Goal: Task Accomplishment & Management: Complete application form

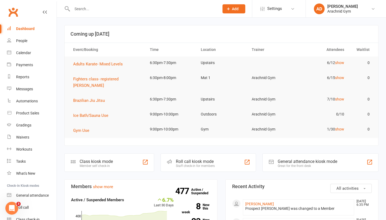
click at [73, 13] on div at bounding box center [139, 8] width 151 height 17
click at [80, 11] on input "text" at bounding box center [143, 9] width 145 height 8
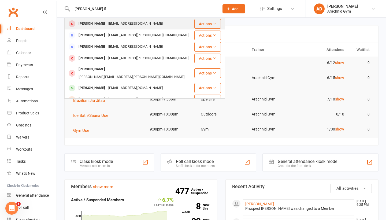
type input "[PERSON_NAME] fl"
click at [91, 21] on div "[PERSON_NAME]" at bounding box center [92, 24] width 30 height 8
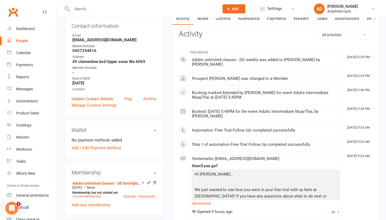
scroll to position [61, 0]
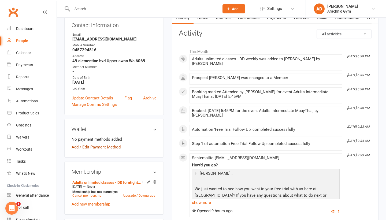
click at [116, 148] on link "Add / Edit Payment Method" at bounding box center [96, 147] width 49 height 6
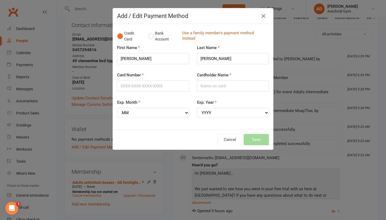
click at [135, 157] on div "Add / Edit Payment Method Credit Card Bank Account Use a family member's paymen…" at bounding box center [193, 110] width 386 height 220
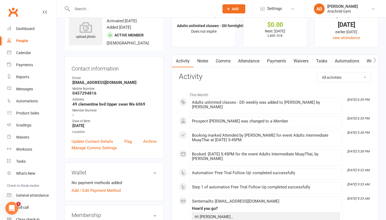
scroll to position [0, 0]
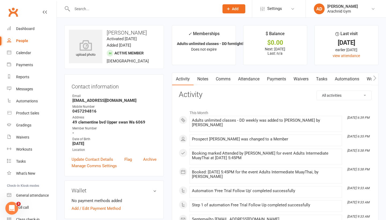
click at [299, 80] on link "Waivers" at bounding box center [301, 79] width 23 height 12
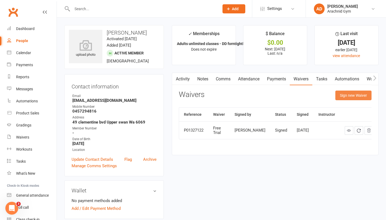
click at [338, 95] on button "Sign new Waiver" at bounding box center [354, 96] width 36 height 10
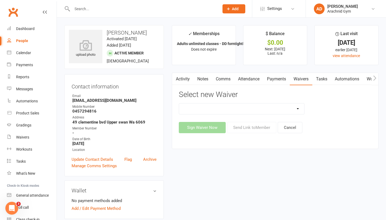
click at [289, 109] on select "Arachnid Gym Terms and Conditions 2022- Direct Debit Arachnid Gym Terms and Con…" at bounding box center [242, 109] width 126 height 11
select select "7469"
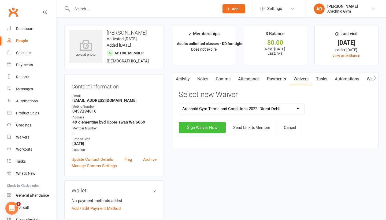
click at [206, 127] on button "Sign Waiver Now" at bounding box center [202, 127] width 47 height 11
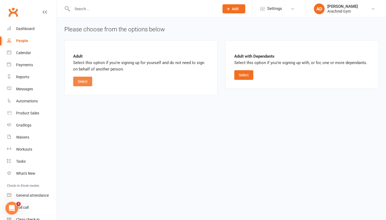
click at [85, 81] on button "Select" at bounding box center [82, 82] width 19 height 10
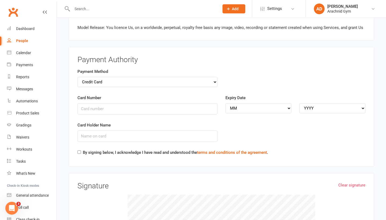
scroll to position [573, 0]
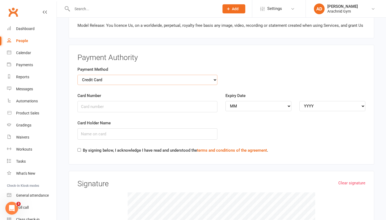
click at [196, 76] on select "Credit Card Bank Account" at bounding box center [148, 80] width 140 height 10
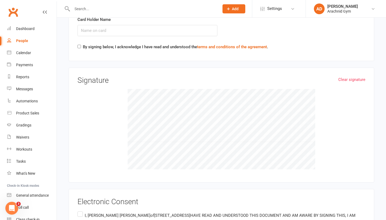
scroll to position [693, 0]
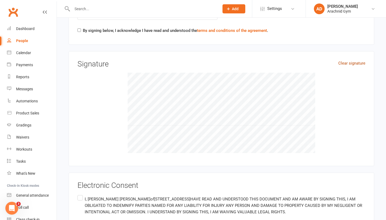
click at [356, 60] on link "Clear signature" at bounding box center [352, 63] width 27 height 6
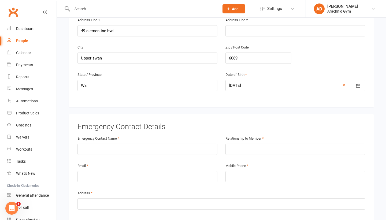
scroll to position [206, 0]
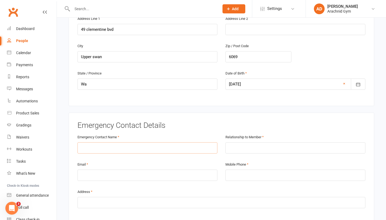
click at [147, 143] on input "text" at bounding box center [148, 147] width 140 height 11
type input "l"
type input "[PERSON_NAME]"
click at [244, 142] on input "text" at bounding box center [296, 147] width 140 height 11
type input "g"
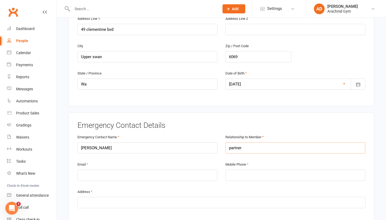
type input "partner"
click at [200, 170] on input "email" at bounding box center [148, 175] width 140 height 11
click at [256, 170] on input "tel" at bounding box center [296, 175] width 140 height 11
type input "0461548523"
click at [106, 174] on input "email" at bounding box center [148, 175] width 140 height 11
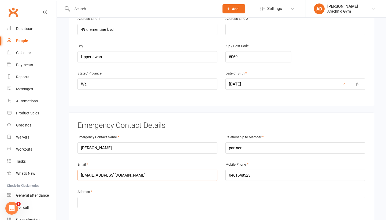
type input "[EMAIL_ADDRESS][DOMAIN_NAME]"
click at [135, 200] on input "text" at bounding box center [222, 202] width 288 height 11
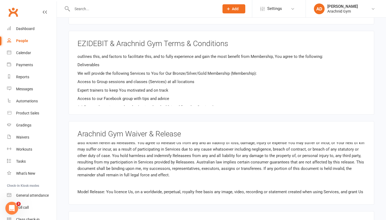
scroll to position [407, 0]
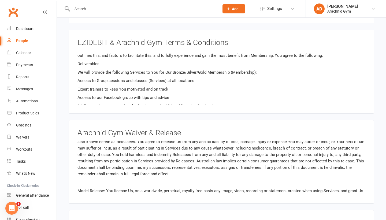
type input "49 clementine bvd upper swan 6069"
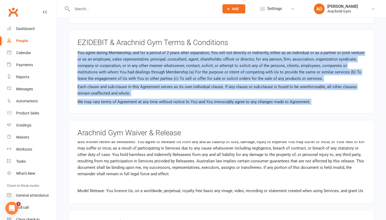
scroll to position [631, 0]
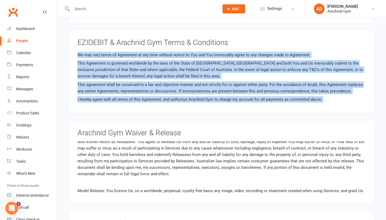
drag, startPoint x: 365, startPoint y: 52, endPoint x: 365, endPoint y: 115, distance: 63.3
click at [365, 115] on main "Arachnid Gym p: 0400084505 [EMAIL_ADDRESS][DOMAIN_NAME] [STREET_ADDRESS] Member…" at bounding box center [221, 91] width 314 height 891
click at [375, 73] on main "Arachnid Gym p: 0400084505 [EMAIL_ADDRESS][DOMAIN_NAME] [STREET_ADDRESS] Member…" at bounding box center [221, 91] width 314 height 891
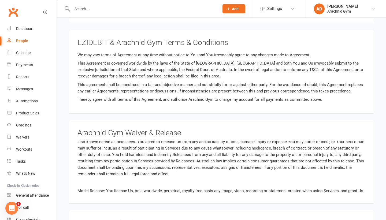
drag, startPoint x: 365, startPoint y: 95, endPoint x: 365, endPoint y: 101, distance: 6.4
click at [365, 101] on div "EZIDEBIT & Arachnid Gym Terms & Conditions DIRECT DEBIT FEES: Ezidebit charge a…" at bounding box center [222, 72] width 306 height 84
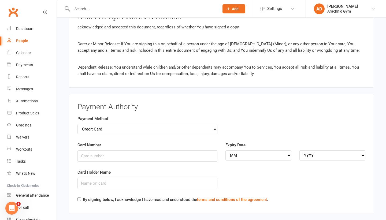
scroll to position [524, 0]
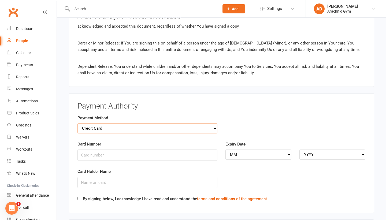
click at [160, 123] on select "Credit Card Bank Account" at bounding box center [148, 128] width 140 height 10
select select "bank_account"
click at [154, 150] on input "BSB" at bounding box center [148, 155] width 140 height 11
type input "066158"
click at [252, 150] on input "Account Number" at bounding box center [296, 155] width 140 height 11
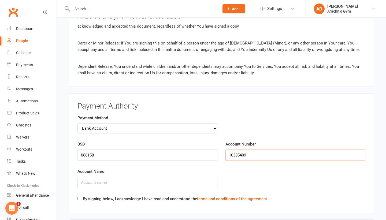
type input "10385409"
click at [194, 177] on input "Account Name" at bounding box center [148, 182] width 140 height 11
type input "L [PERSON_NAME] [PERSON_NAME]"
click at [82, 196] on div "By signing below, I acknowledge I have read and understood the terms and condit…" at bounding box center [173, 200] width 191 height 9
click at [79, 197] on input "By signing below, I acknowledge I have read and understood the terms and condit…" at bounding box center [79, 198] width 3 height 3
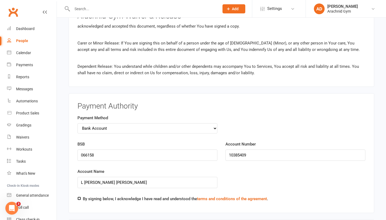
checkbox input "true"
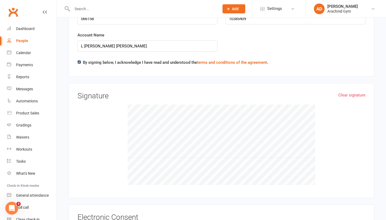
scroll to position [664, 0]
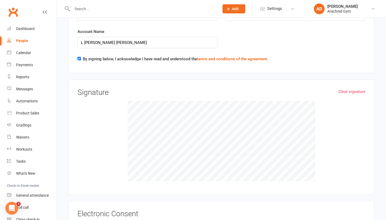
click at [248, 91] on div "Clear signature Signature" at bounding box center [222, 137] width 288 height 97
click at [365, 89] on link "Clear signature" at bounding box center [352, 92] width 27 height 6
click at [349, 89] on link "Clear signature" at bounding box center [352, 92] width 27 height 6
click at [352, 89] on link "Clear signature" at bounding box center [352, 92] width 27 height 6
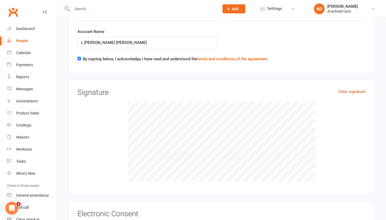
click at [344, 89] on link "Clear signature" at bounding box center [352, 92] width 27 height 6
click at [347, 89] on h3 "Signature" at bounding box center [222, 93] width 288 height 8
click at [347, 89] on link "Clear signature" at bounding box center [352, 92] width 27 height 6
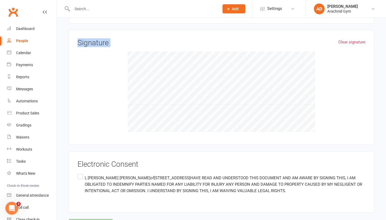
scroll to position [734, 0]
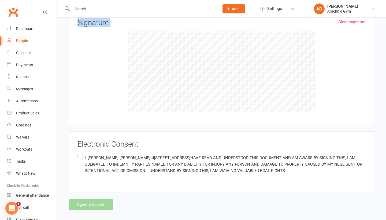
click at [81, 153] on label "I, [PERSON_NAME] of 49 clementine bvd, [GEOGRAPHIC_DATA] Australia HAVE READ AN…" at bounding box center [222, 164] width 288 height 23
click at [81, 153] on input "I, [PERSON_NAME] of 49 clementine bvd, [GEOGRAPHIC_DATA] Australia HAVE READ AN…" at bounding box center [79, 153] width 3 height 0
click at [102, 203] on button "Agree & Submit" at bounding box center [91, 204] width 44 height 11
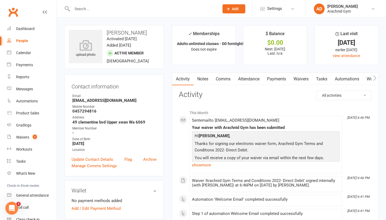
click at [276, 77] on link "Payments" at bounding box center [276, 79] width 27 height 12
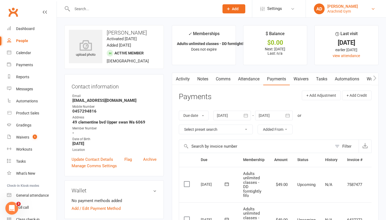
click at [372, 12] on link "AD [PERSON_NAME] Arachnid Gym" at bounding box center [346, 8] width 64 height 11
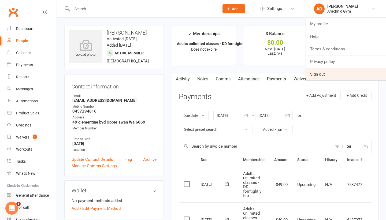
click at [345, 75] on link "Sign out" at bounding box center [346, 74] width 80 height 12
